Goal: Use online tool/utility: Use online tool/utility

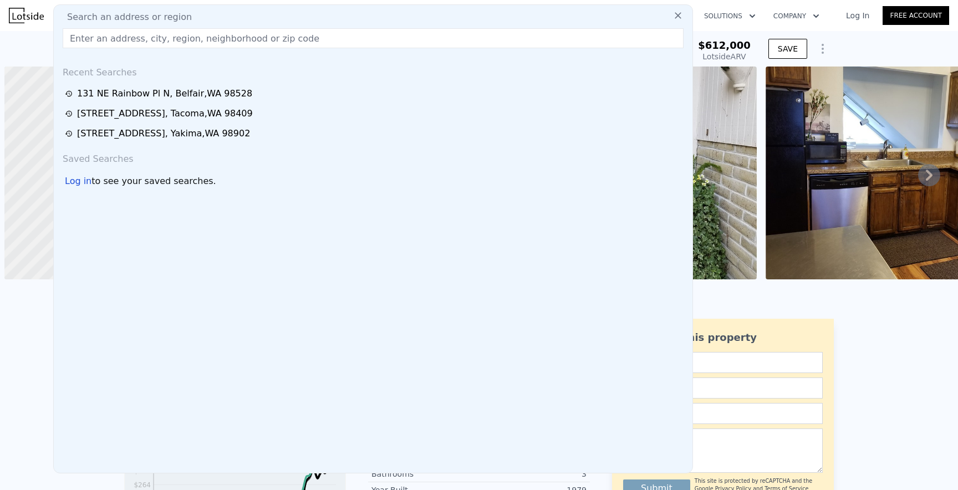
scroll to position [0, 4]
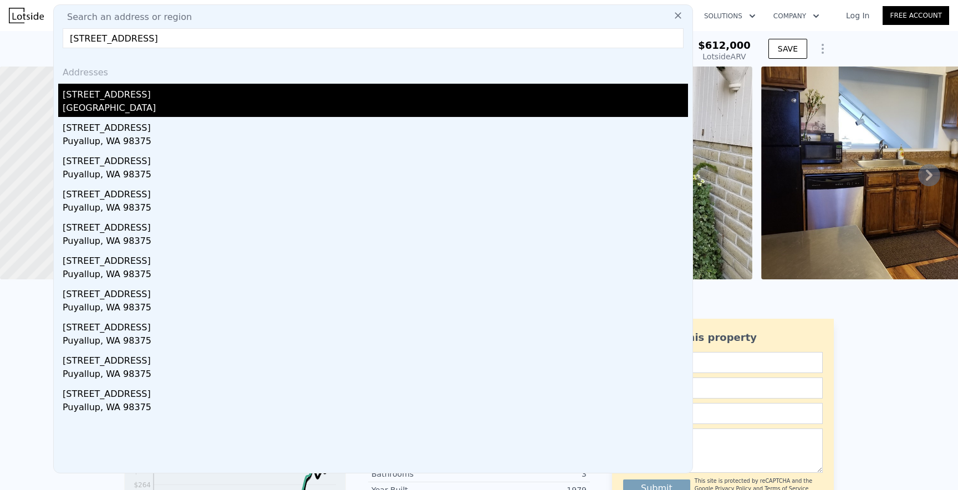
type input "[STREET_ADDRESS]"
click at [225, 111] on div "[GEOGRAPHIC_DATA]" at bounding box center [376, 109] width 626 height 16
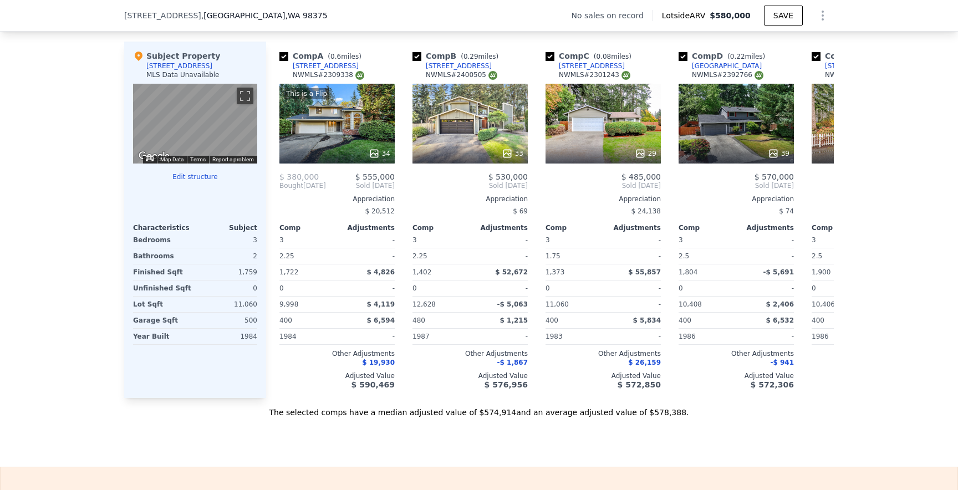
scroll to position [1151, 0]
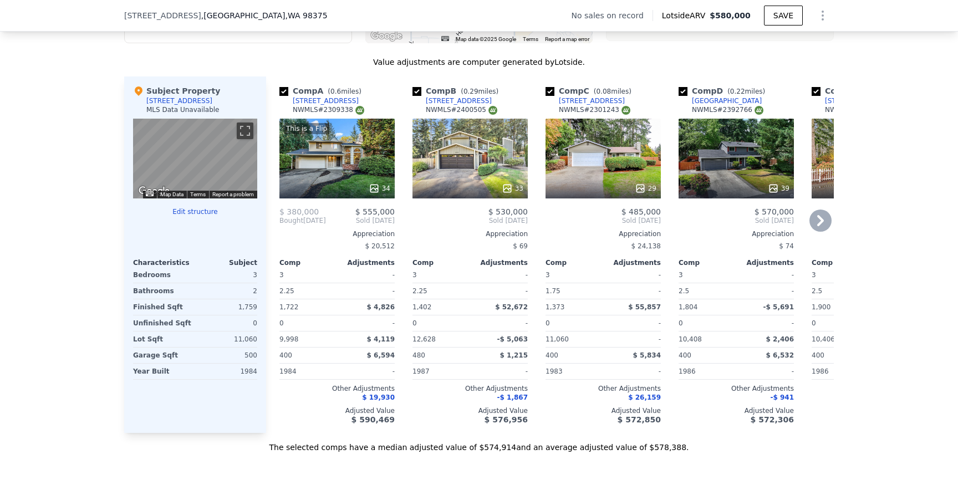
click at [351, 171] on div "This is a Flip 34" at bounding box center [337, 159] width 115 height 80
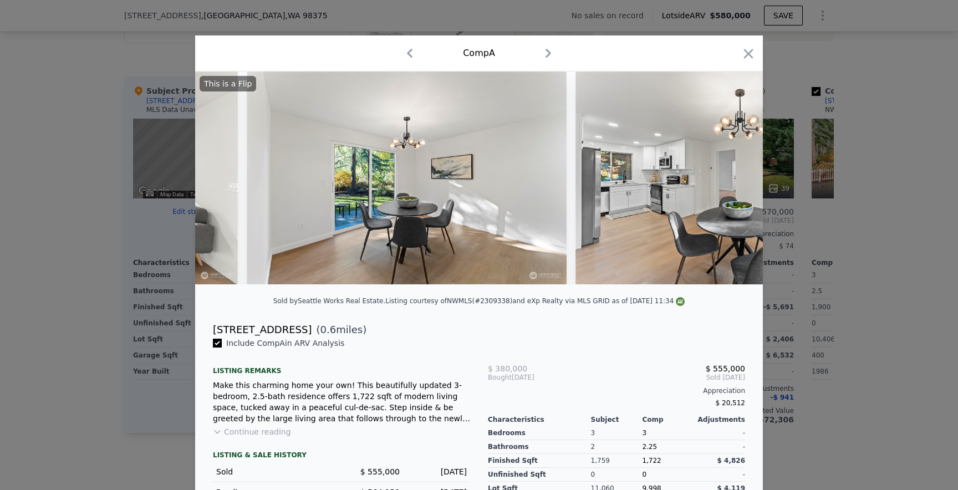
scroll to position [0, 3015]
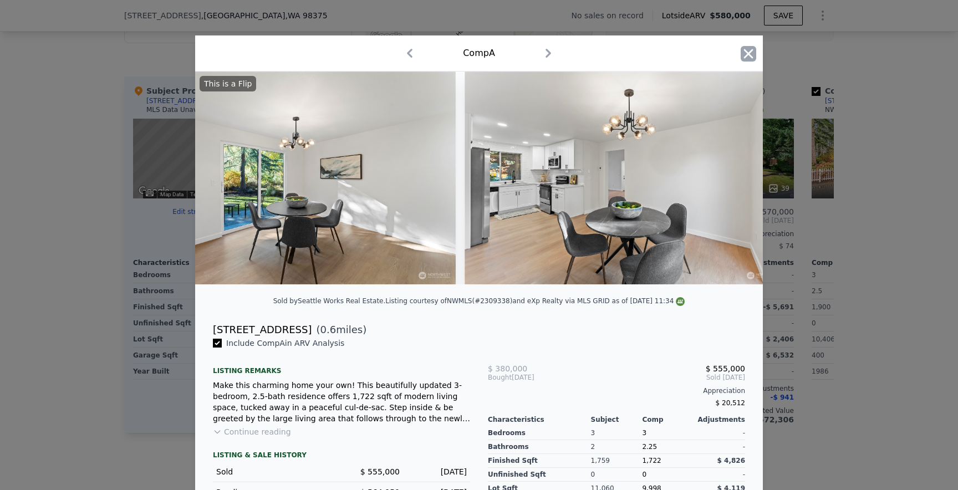
click at [752, 53] on icon "button" at bounding box center [749, 54] width 16 height 16
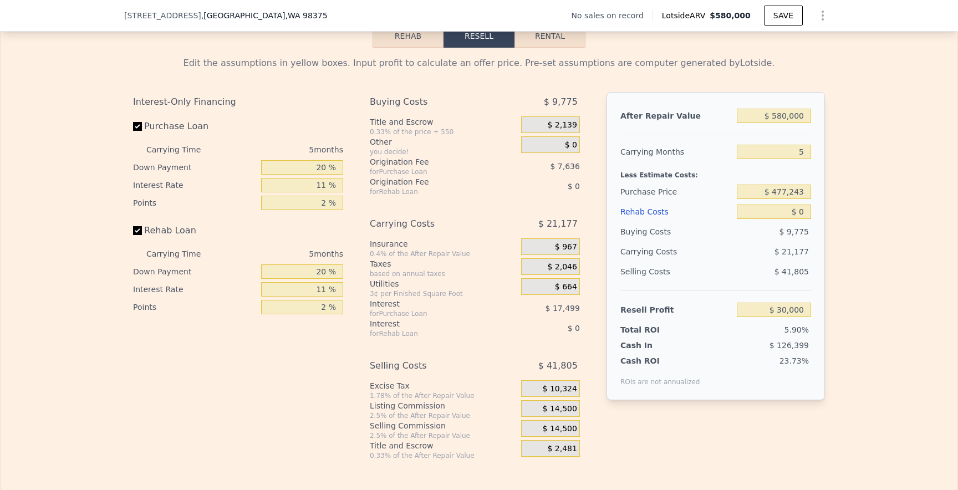
scroll to position [1673, 0]
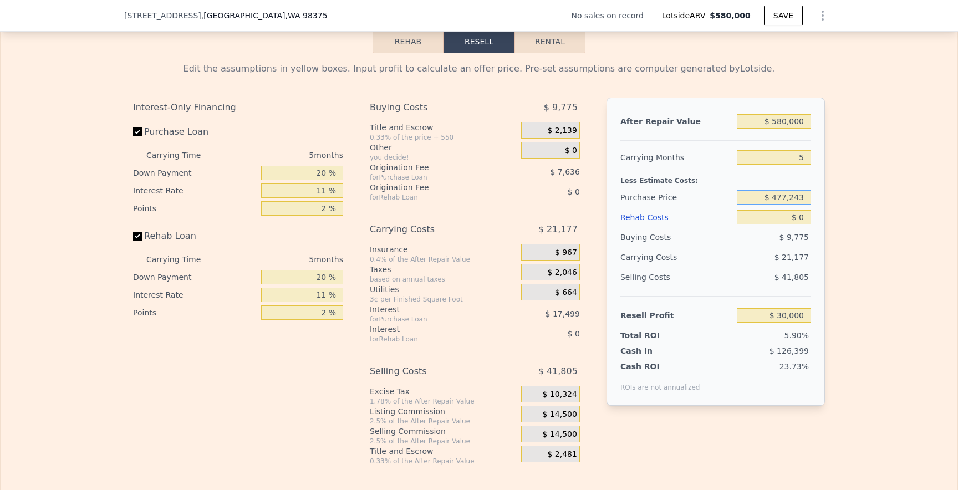
click at [784, 200] on input "$ 477,243" at bounding box center [774, 197] width 74 height 14
type input "$ 457,243"
type input "$ 51,121"
type input "$ 357,243"
type input "$ 156,719"
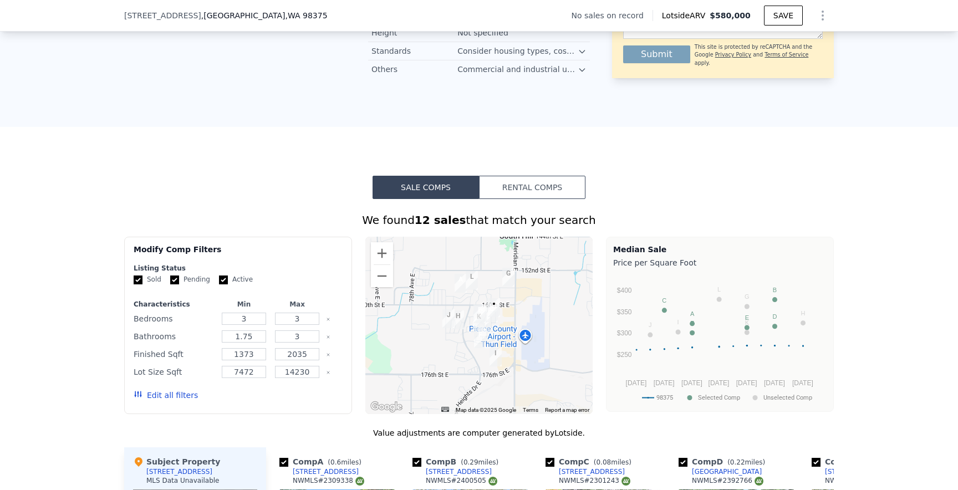
scroll to position [778, 0]
